Goal: Information Seeking & Learning: Learn about a topic

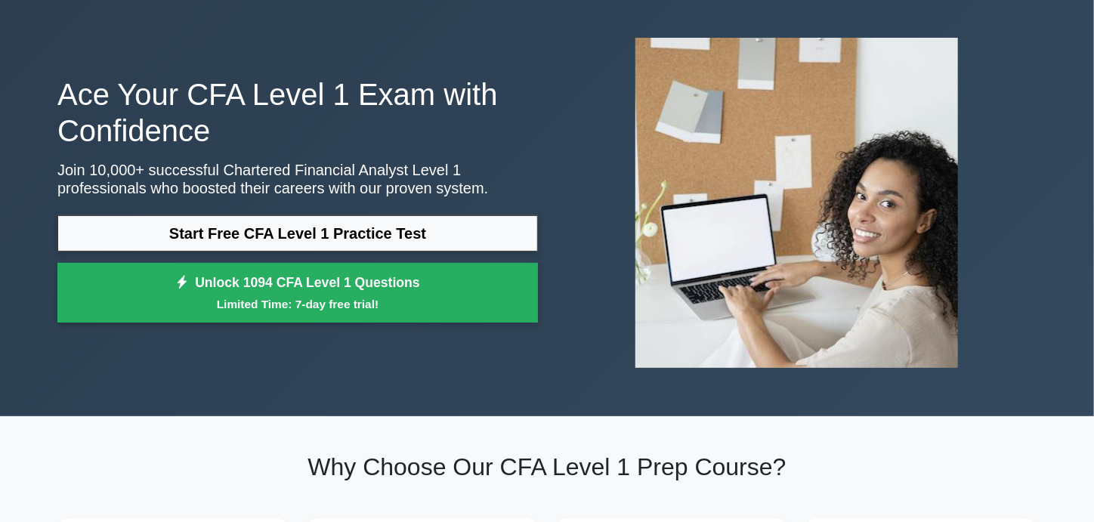
scroll to position [51, 0]
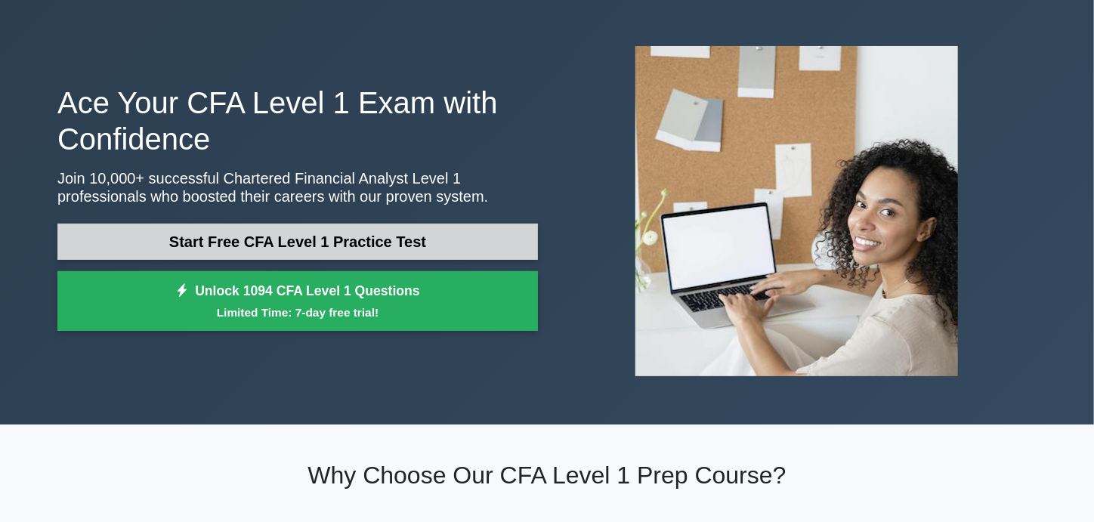
click at [443, 234] on link "Start Free CFA Level 1 Practice Test" at bounding box center [297, 242] width 481 height 36
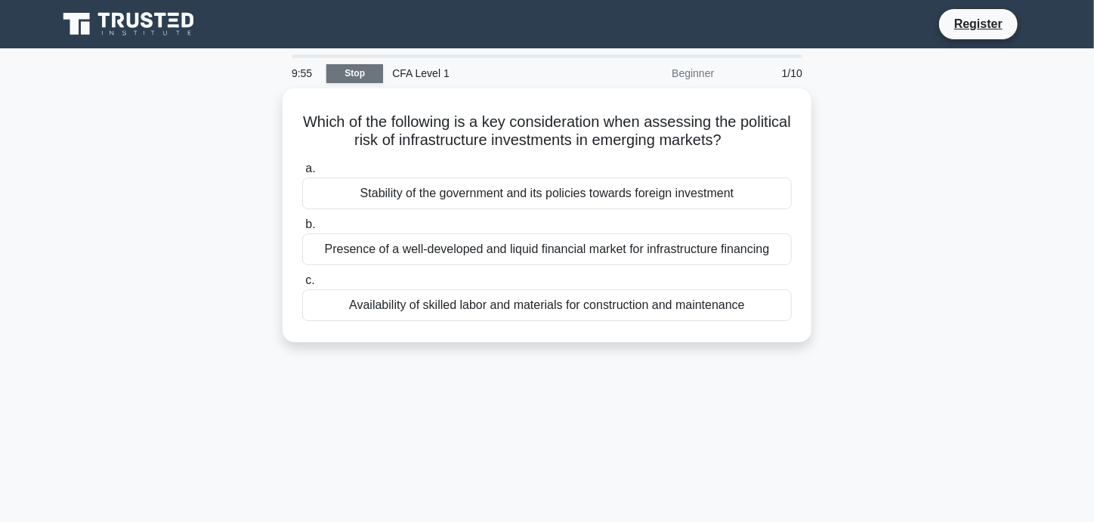
click at [373, 72] on link "Stop" at bounding box center [354, 73] width 57 height 19
